Goal: Task Accomplishment & Management: Complete application form

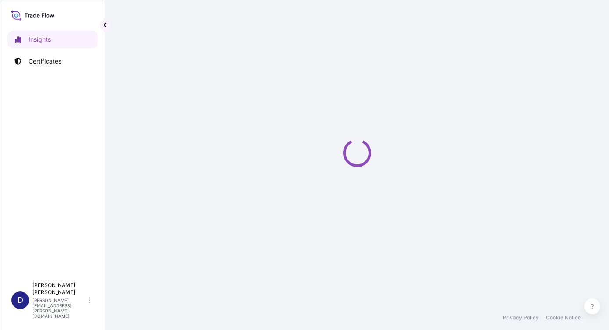
select select "2025"
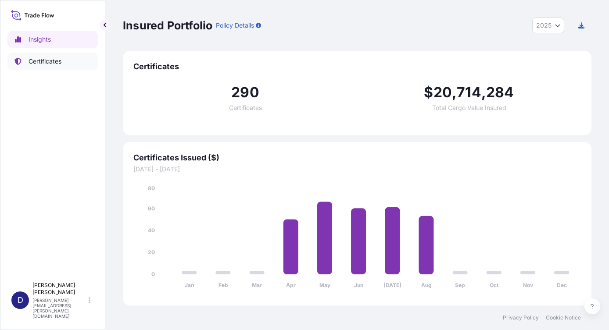
click at [48, 57] on p "Certificates" at bounding box center [45, 61] width 33 height 9
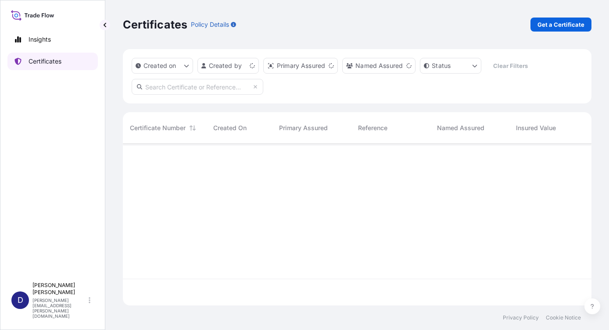
scroll to position [160, 462]
click at [564, 24] on p "Get a Certificate" at bounding box center [560, 24] width 47 height 9
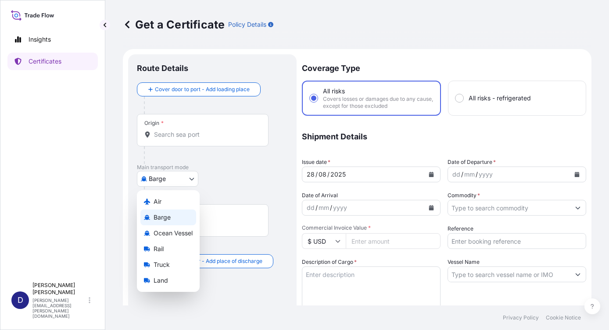
click at [191, 177] on body "Insights Certificates D [PERSON_NAME] [PERSON_NAME][EMAIL_ADDRESS][PERSON_NAME]…" at bounding box center [304, 165] width 609 height 330
click at [168, 202] on div "Air" at bounding box center [168, 202] width 56 height 16
select select "Air"
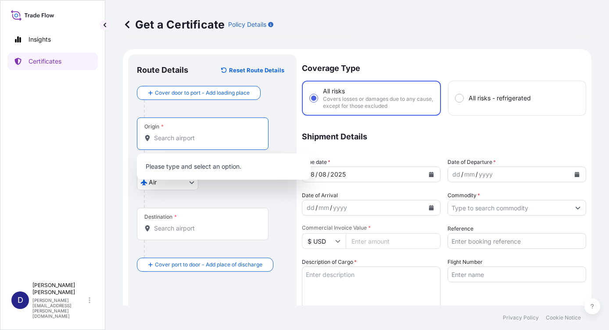
click at [183, 137] on input "Origin *" at bounding box center [205, 138] width 103 height 9
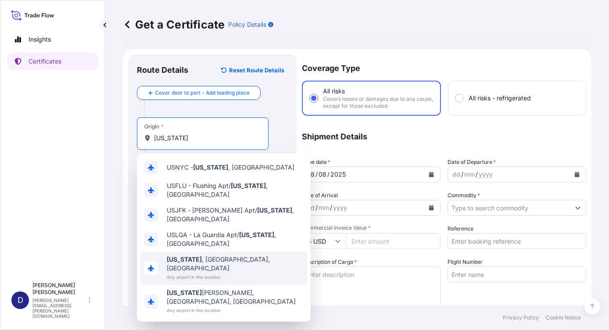
click at [195, 258] on b "[US_STATE]" at bounding box center [184, 259] width 35 height 7
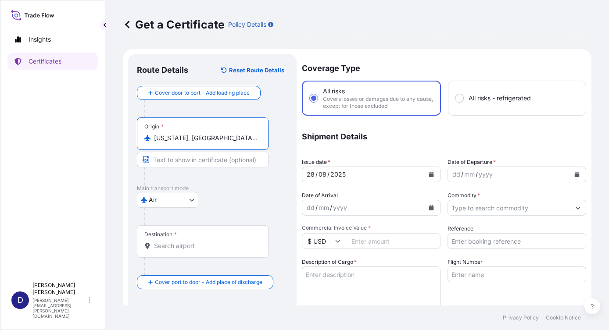
type input "[US_STATE], [GEOGRAPHIC_DATA], [GEOGRAPHIC_DATA]"
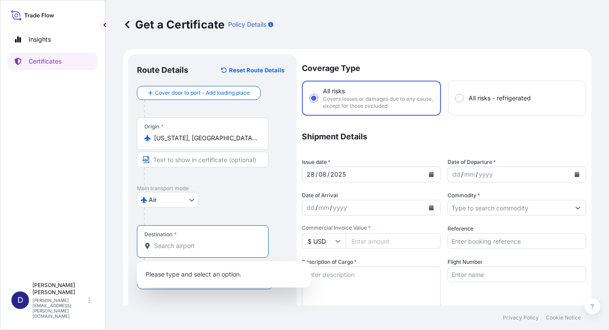
click at [185, 245] on input "Destination *" at bounding box center [205, 246] width 103 height 9
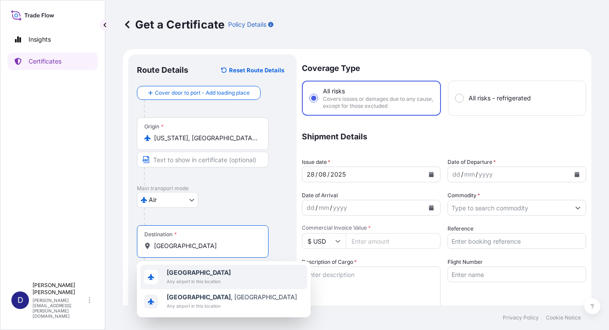
click at [186, 274] on b "[GEOGRAPHIC_DATA]" at bounding box center [199, 272] width 64 height 7
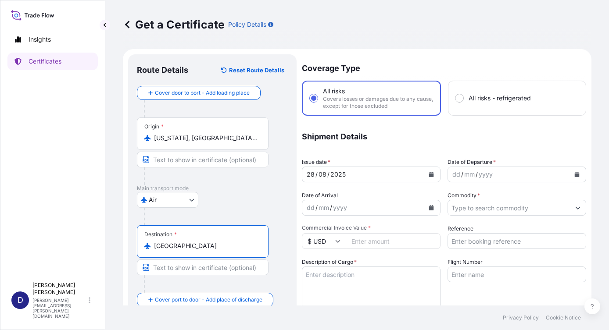
type input "[GEOGRAPHIC_DATA]"
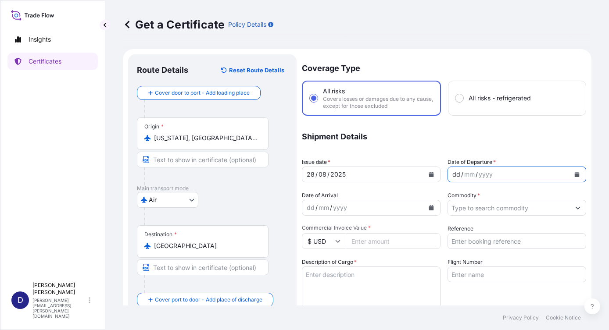
click at [453, 175] on div "dd" at bounding box center [456, 174] width 10 height 11
click at [574, 174] on icon "Calendar" at bounding box center [576, 174] width 5 height 5
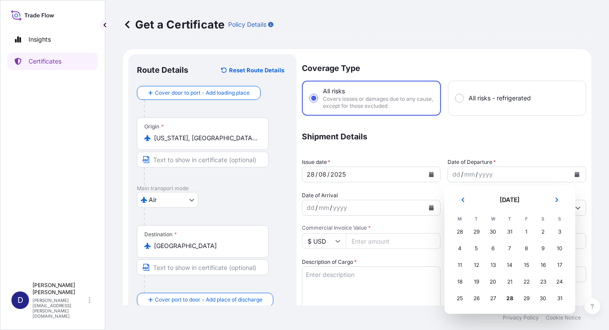
click at [458, 231] on div "28" at bounding box center [460, 232] width 16 height 16
click at [458, 232] on div "28" at bounding box center [460, 232] width 16 height 16
click at [478, 232] on div "29" at bounding box center [476, 232] width 16 height 16
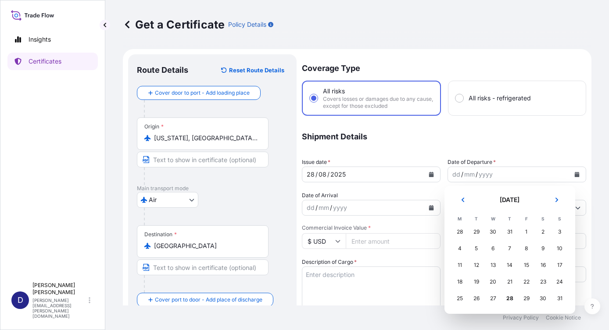
click at [478, 232] on div "29" at bounding box center [476, 232] width 16 height 16
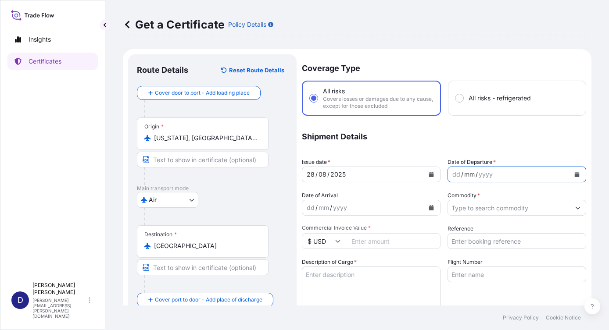
click at [468, 177] on div "mm" at bounding box center [469, 174] width 12 height 11
click at [570, 174] on button "Calendar" at bounding box center [577, 175] width 14 height 14
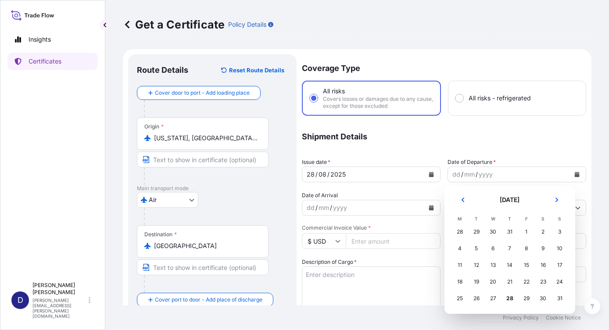
click at [475, 231] on div "29" at bounding box center [476, 232] width 16 height 16
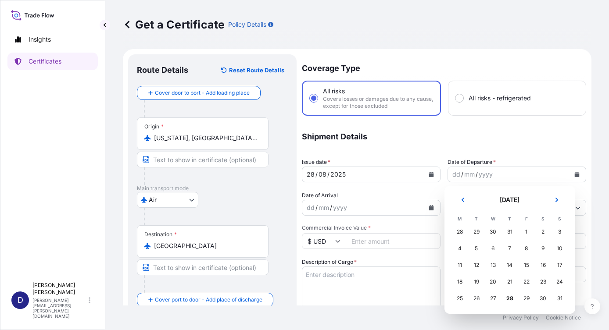
click at [475, 231] on div "29" at bounding box center [476, 232] width 16 height 16
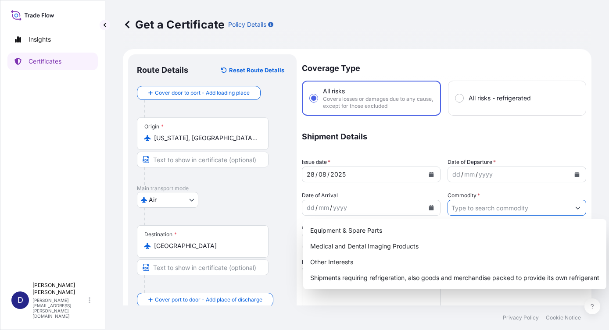
click at [575, 206] on icon "Show suggestions" at bounding box center [577, 207] width 5 height 5
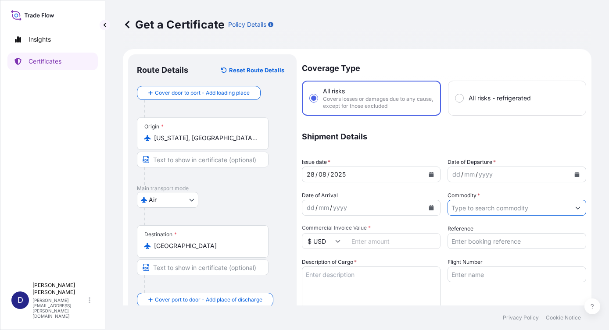
click at [575, 209] on icon "Show suggestions" at bounding box center [577, 207] width 5 height 5
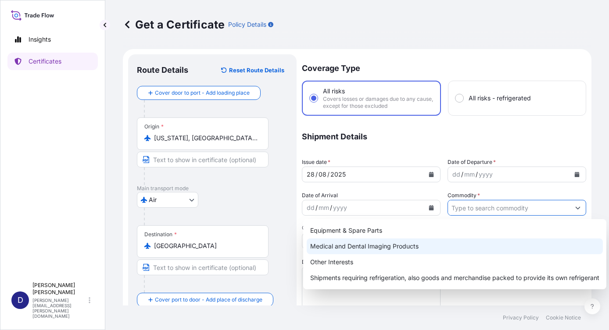
click at [335, 246] on div "Medical and Dental Imaging Products" at bounding box center [455, 247] width 296 height 16
type input "Medical and Dental Imaging Products"
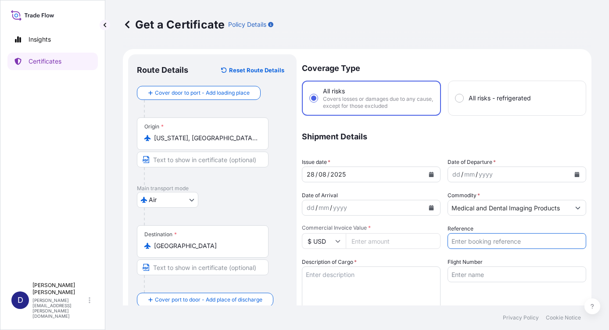
click at [457, 236] on input "Reference" at bounding box center [516, 241] width 139 height 16
type input "21244130"
click at [391, 259] on div "Description of Cargo *" at bounding box center [371, 283] width 139 height 51
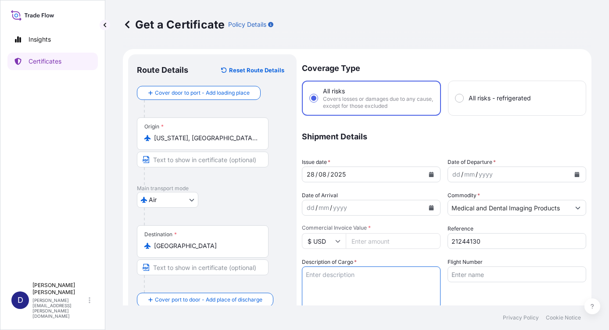
click at [336, 275] on textarea "Description of Cargo *" at bounding box center [371, 288] width 139 height 42
click at [360, 285] on textarea "9010720635" at bounding box center [371, 288] width 139 height 42
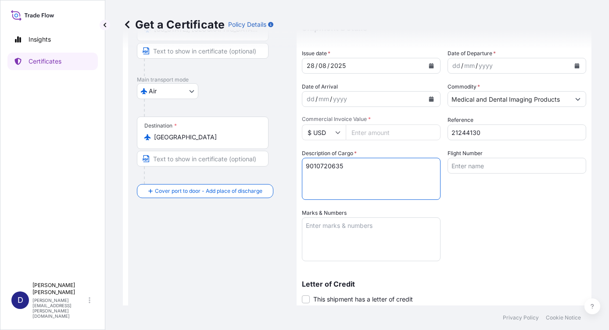
scroll to position [132, 0]
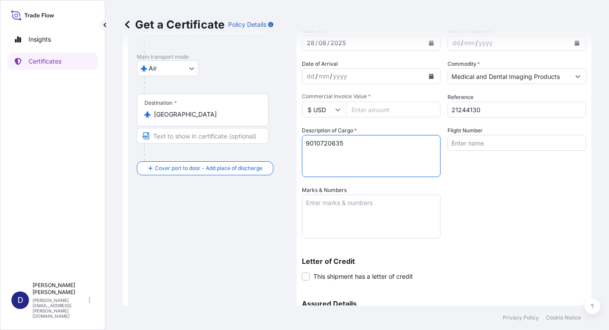
type textarea "9010720635"
click at [316, 201] on textarea "Marks & Numbers" at bounding box center [371, 217] width 139 height 44
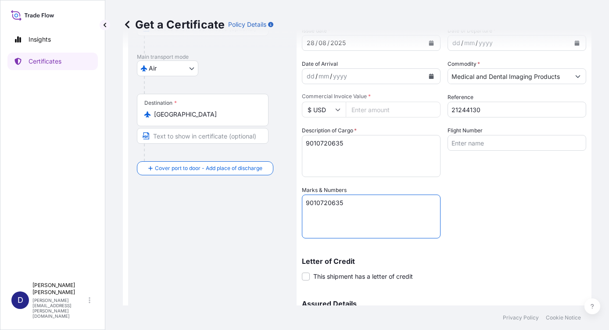
click at [327, 221] on textarea "9010720635" at bounding box center [371, 217] width 139 height 44
type textarea "9010720635"
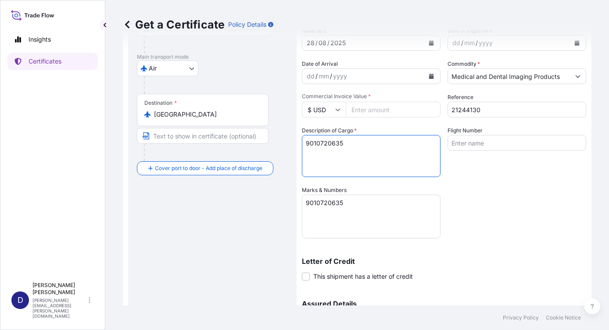
drag, startPoint x: 345, startPoint y: 143, endPoint x: 284, endPoint y: 138, distance: 61.2
click at [284, 138] on form "Route Details Reset Route Details Cover door to port - Add loading place Place …" at bounding box center [357, 163] width 468 height 490
click at [355, 165] on textarea "REVOLUTION ACCESSORIES" at bounding box center [371, 156] width 139 height 42
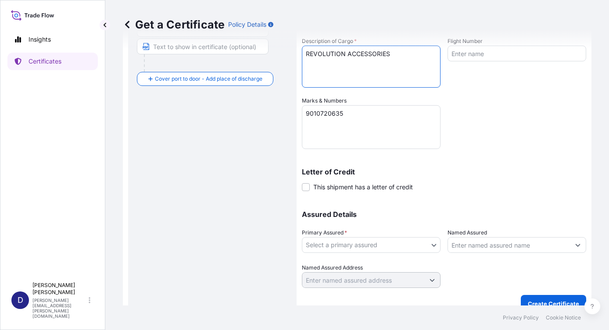
scroll to position [233, 0]
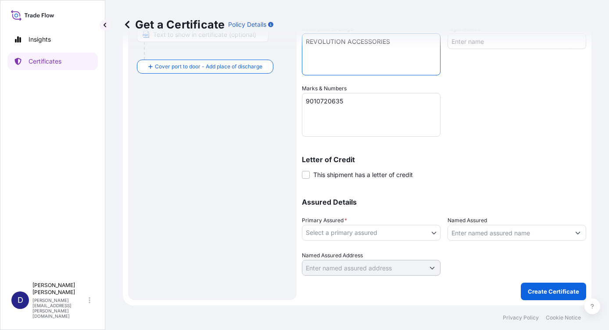
type textarea "REVOLUTION ACCESSORIES"
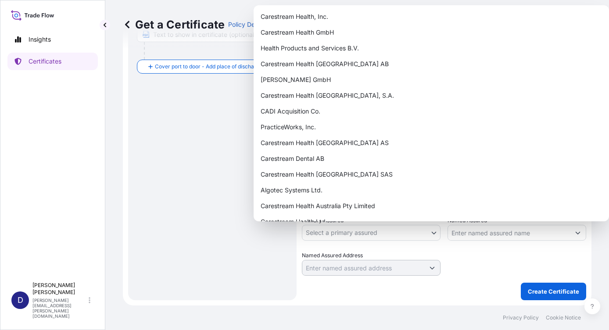
click at [430, 232] on body "Insights Certificates D [PERSON_NAME] [PERSON_NAME][EMAIL_ADDRESS][PERSON_NAME]…" at bounding box center [304, 165] width 609 height 330
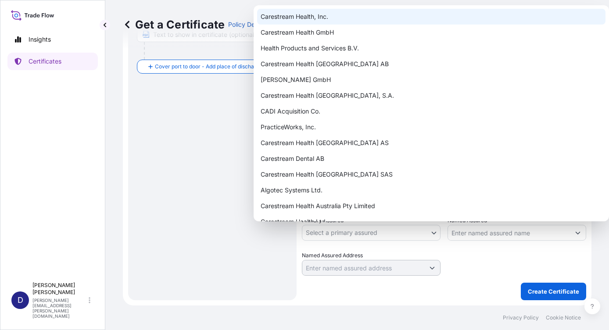
click at [284, 20] on div "Carestream Health, Inc." at bounding box center [431, 17] width 348 height 16
select select "32008"
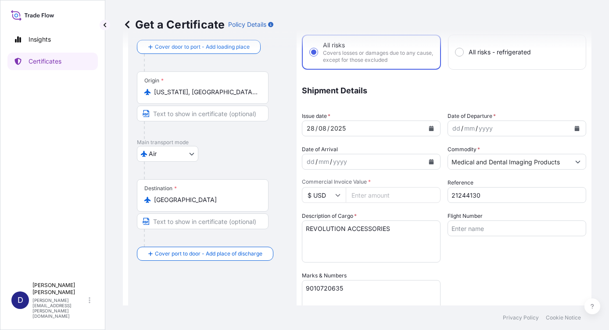
scroll to position [14, 0]
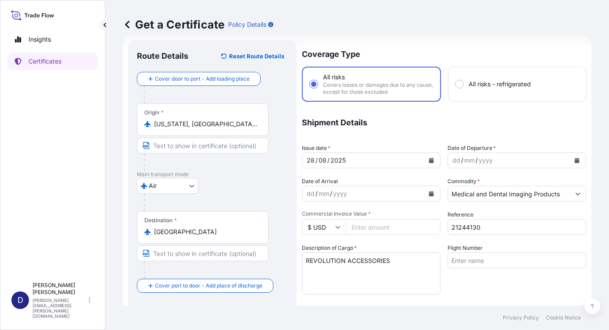
click at [464, 160] on div "mm" at bounding box center [469, 160] width 12 height 11
click at [428, 193] on icon "Calendar" at bounding box center [430, 193] width 5 height 5
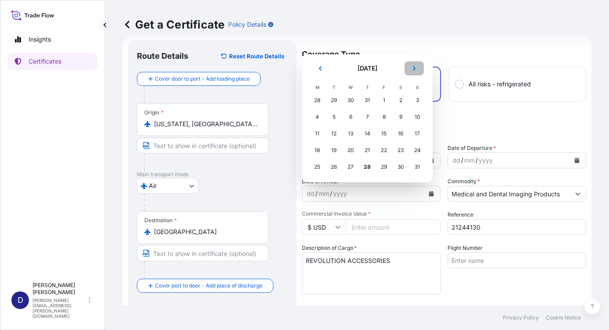
click at [410, 68] on button "Next" at bounding box center [413, 68] width 19 height 14
click at [331, 100] on div "2" at bounding box center [334, 101] width 16 height 16
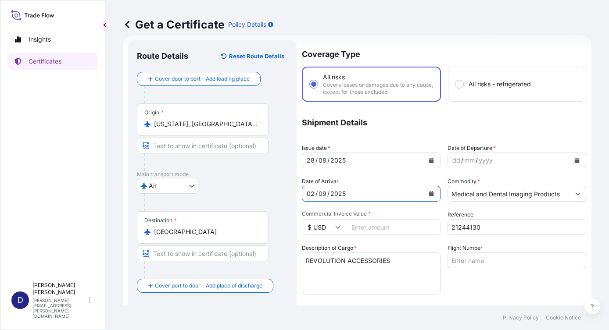
click at [475, 163] on div "/" at bounding box center [476, 160] width 2 height 11
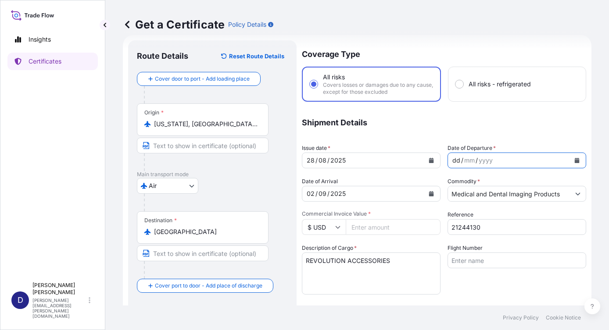
click at [570, 159] on button "Calendar" at bounding box center [577, 160] width 14 height 14
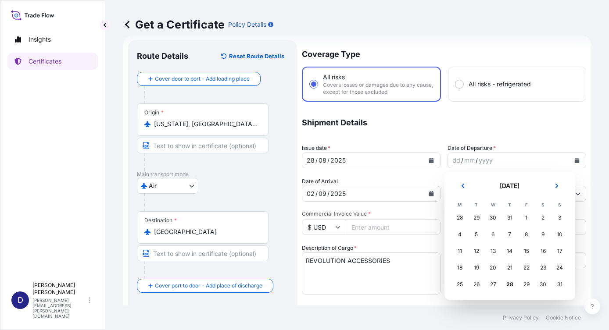
click at [476, 218] on div "29" at bounding box center [476, 218] width 16 height 16
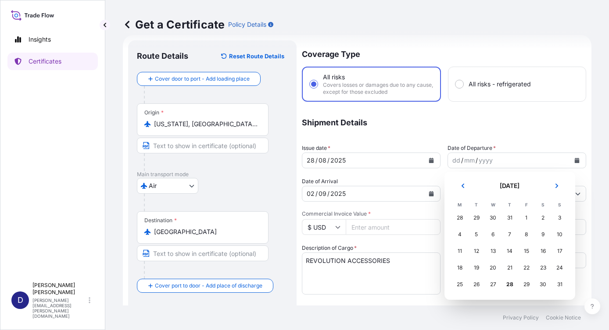
click at [494, 220] on div "30" at bounding box center [493, 218] width 16 height 16
click at [461, 217] on div "28" at bounding box center [460, 218] width 16 height 16
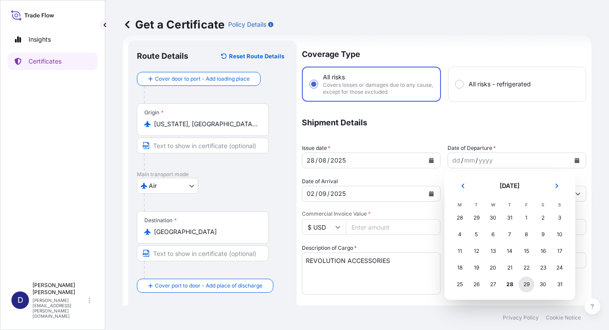
click at [524, 284] on div "29" at bounding box center [526, 285] width 16 height 16
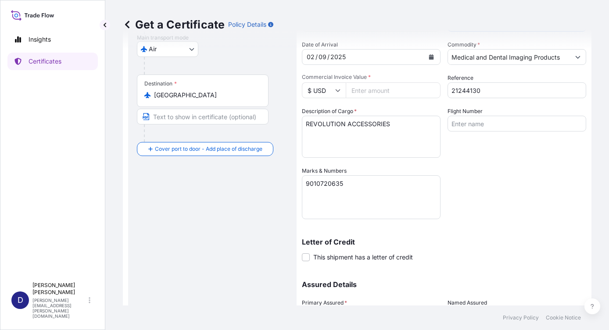
scroll to position [233, 0]
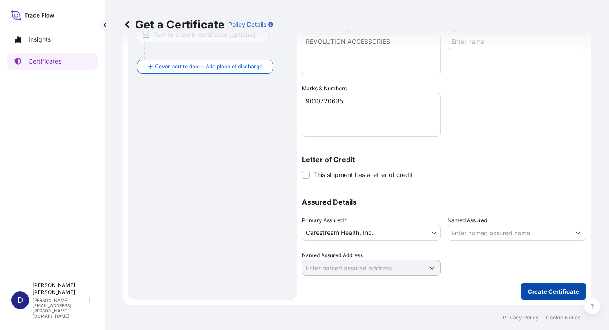
click at [533, 293] on p "Create Certificate" at bounding box center [553, 291] width 51 height 9
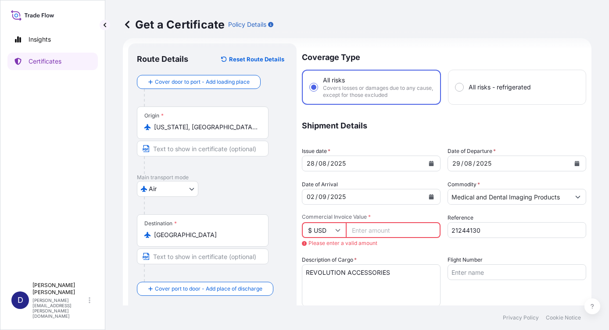
scroll to position [0, 0]
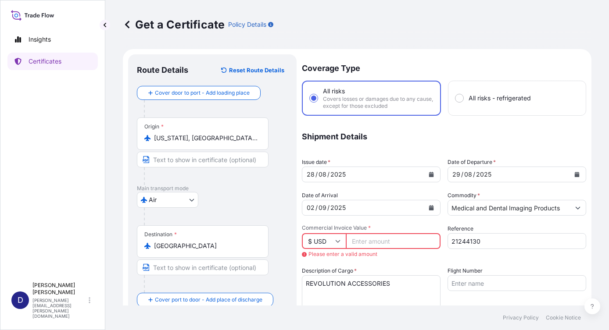
click at [367, 243] on input "Commercial Invoice Value *" at bounding box center [393, 241] width 95 height 16
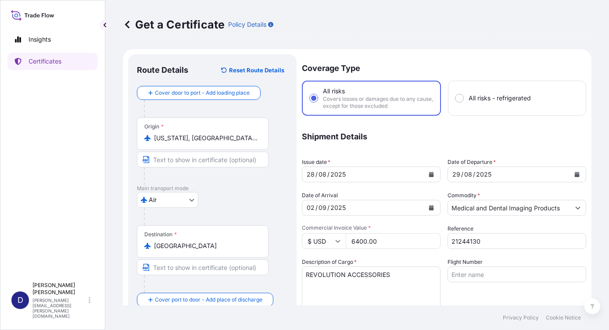
type input "6400.00"
click at [414, 257] on div "Coverage Type All risks Covers losses or damages due to any cause, except for t…" at bounding box center [444, 281] width 284 height 455
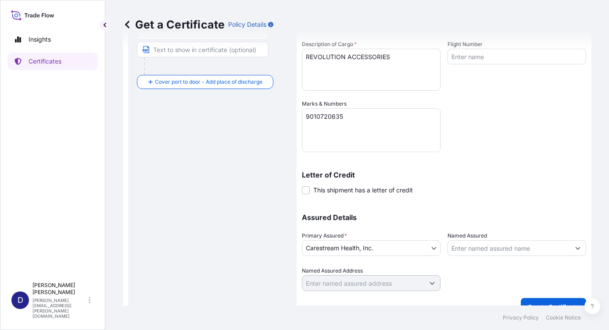
scroll to position [233, 0]
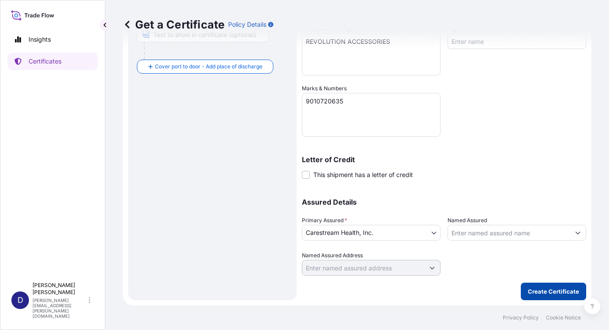
click at [538, 289] on p "Create Certificate" at bounding box center [553, 291] width 51 height 9
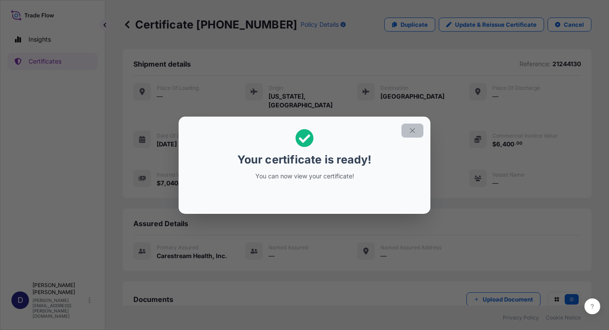
click at [409, 131] on icon "button" at bounding box center [412, 131] width 8 height 8
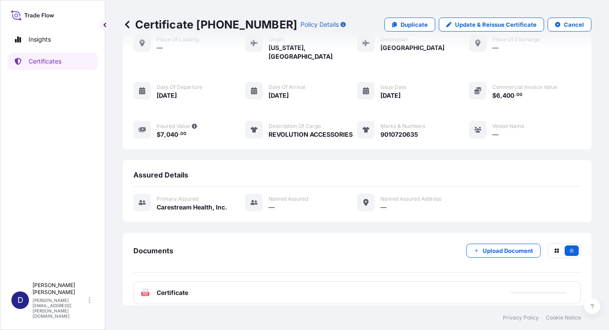
scroll to position [49, 0]
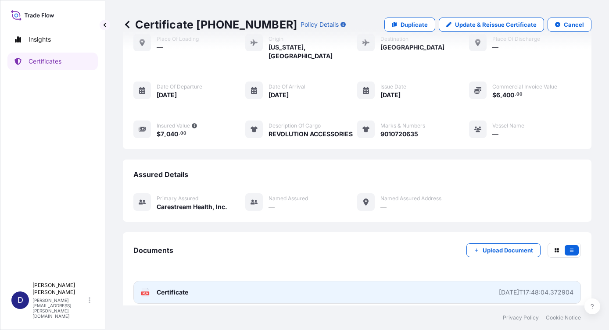
click at [187, 288] on span "Certificate" at bounding box center [173, 292] width 32 height 9
